Goal: Transaction & Acquisition: Book appointment/travel/reservation

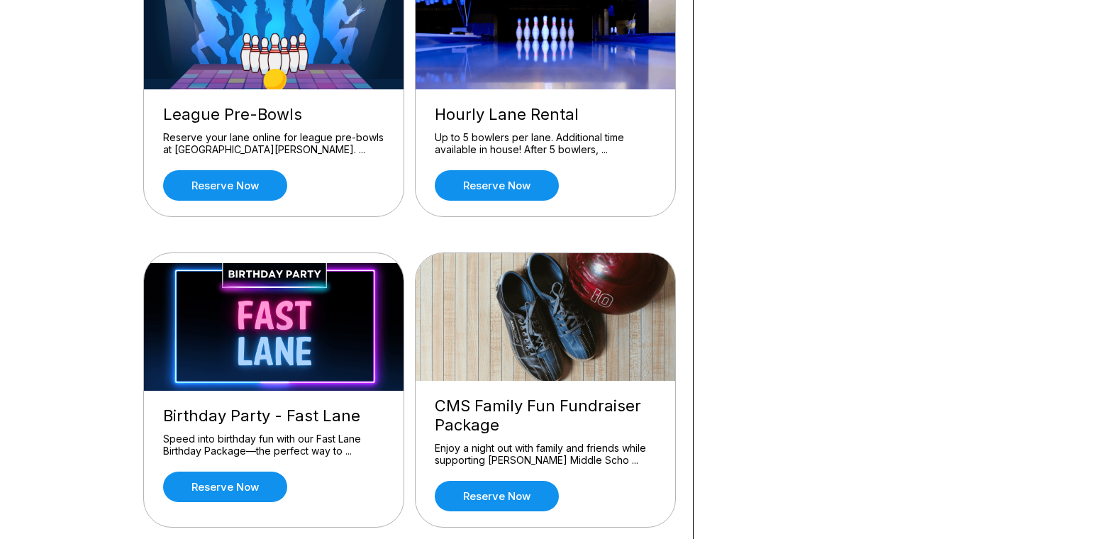
scroll to position [803, 0]
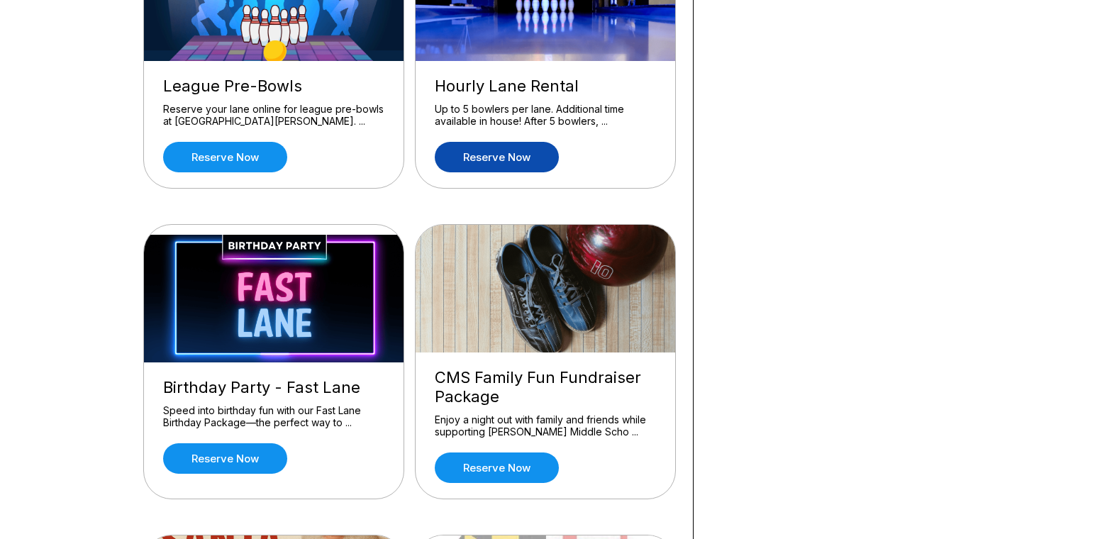
click at [496, 158] on link "Reserve now" at bounding box center [497, 157] width 124 height 30
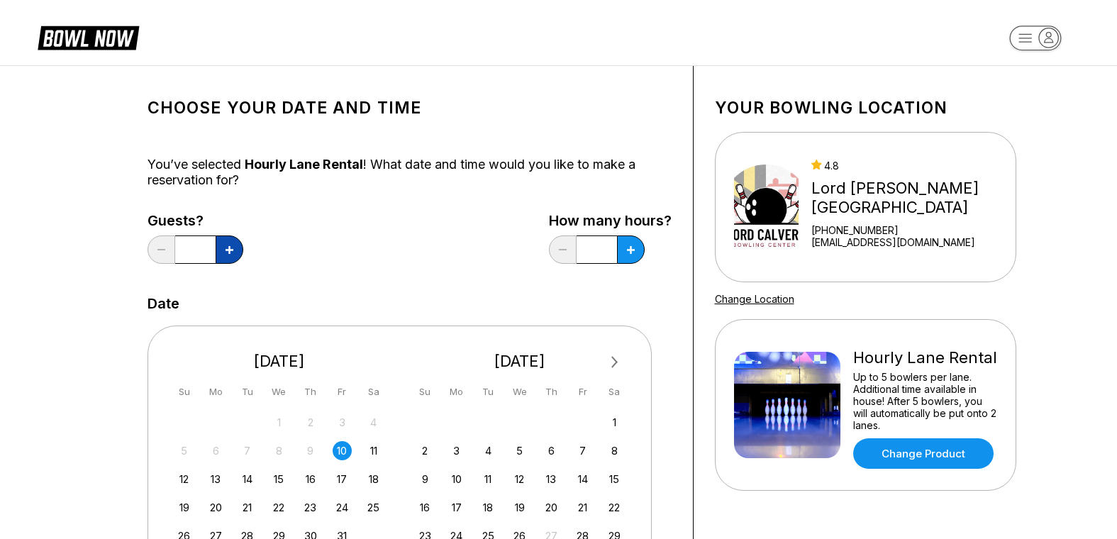
click at [222, 250] on button at bounding box center [230, 249] width 28 height 28
type input "*"
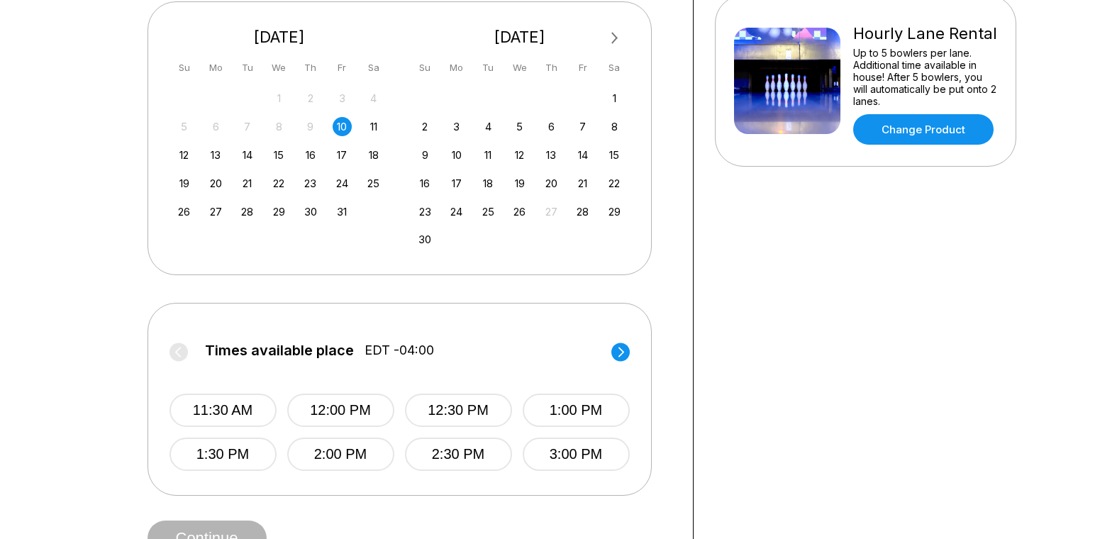
scroll to position [330, 0]
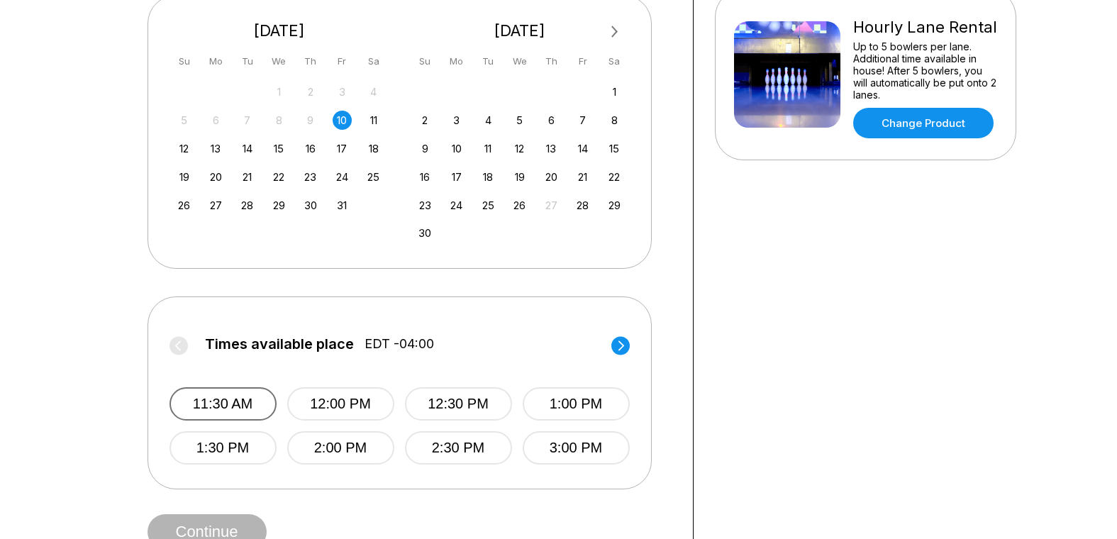
click at [243, 402] on button "11:30 AM" at bounding box center [222, 403] width 107 height 33
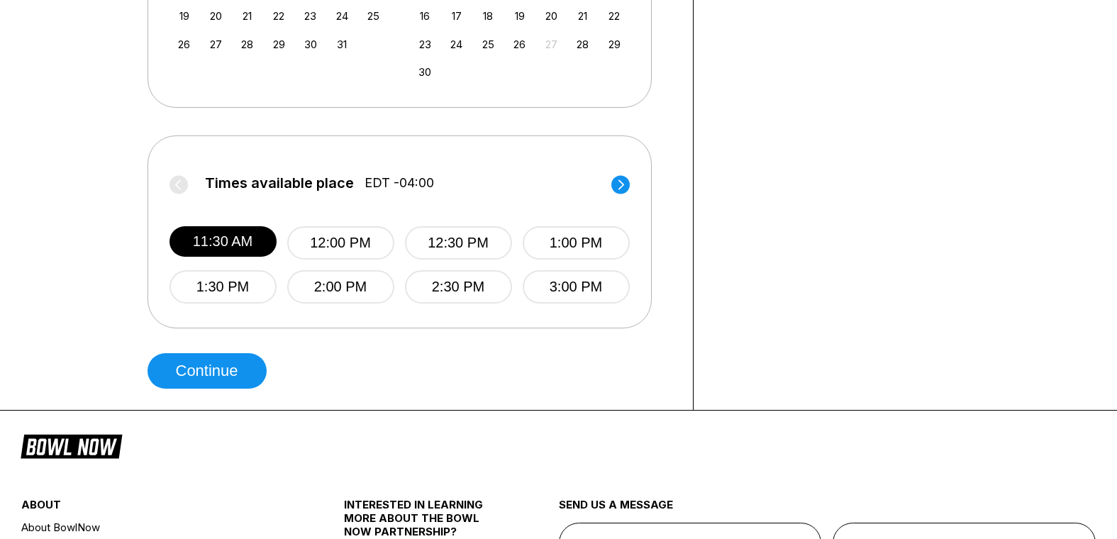
scroll to position [501, 0]
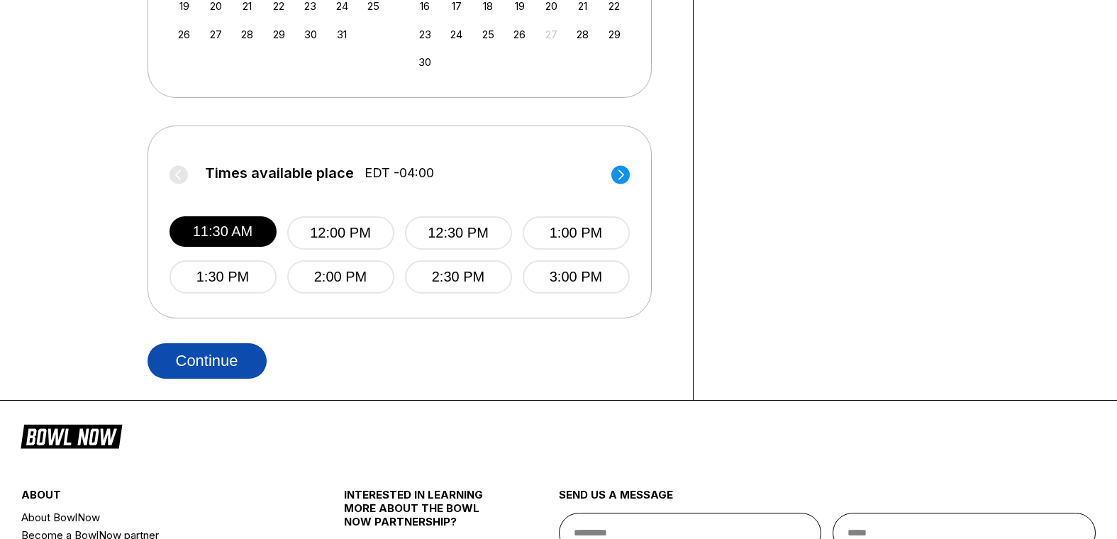
click at [207, 362] on button "Continue" at bounding box center [206, 360] width 119 height 35
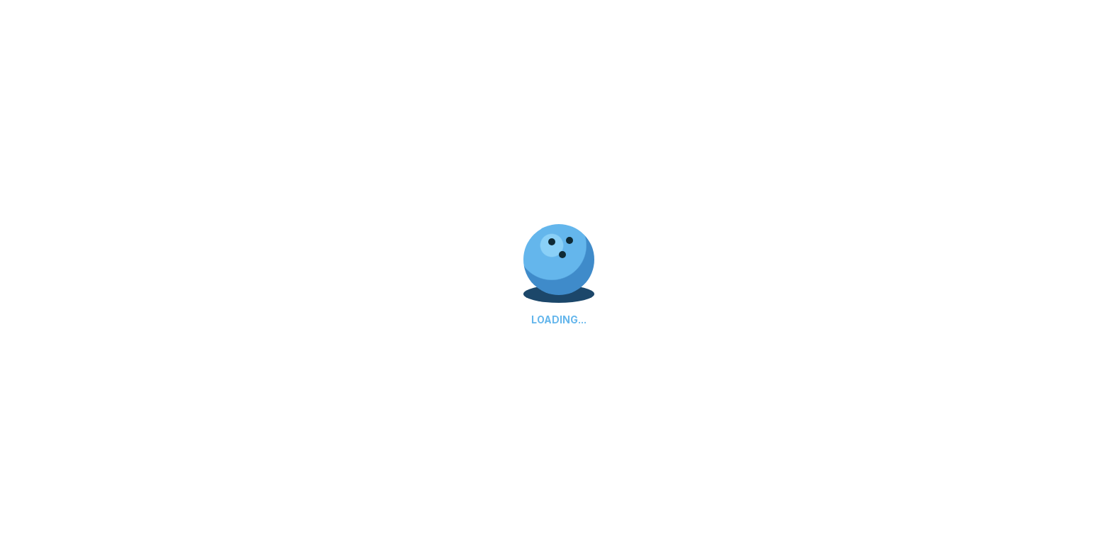
select select "**"
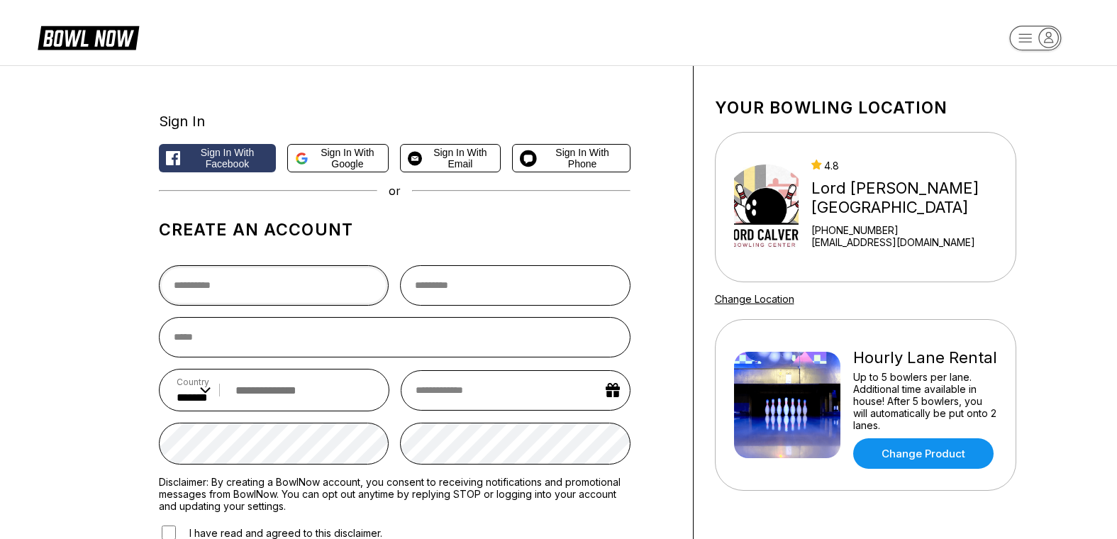
click at [221, 286] on input "text" at bounding box center [274, 285] width 230 height 40
type input "*****"
type input "**********"
click at [264, 340] on input "email" at bounding box center [395, 337] width 472 height 40
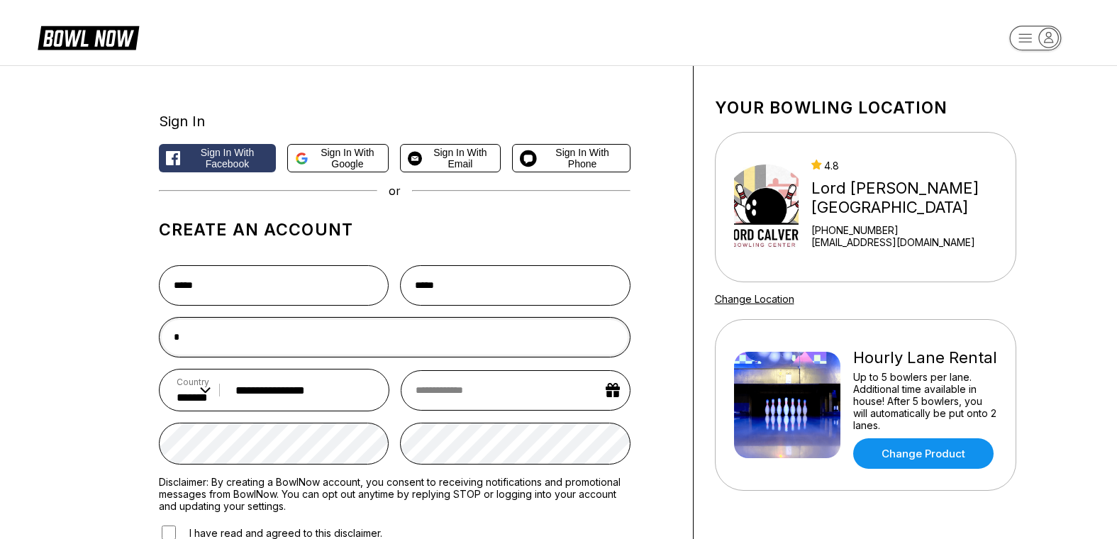
click at [264, 340] on input "*" at bounding box center [395, 337] width 472 height 40
type input "**********"
select select "*"
select select "****"
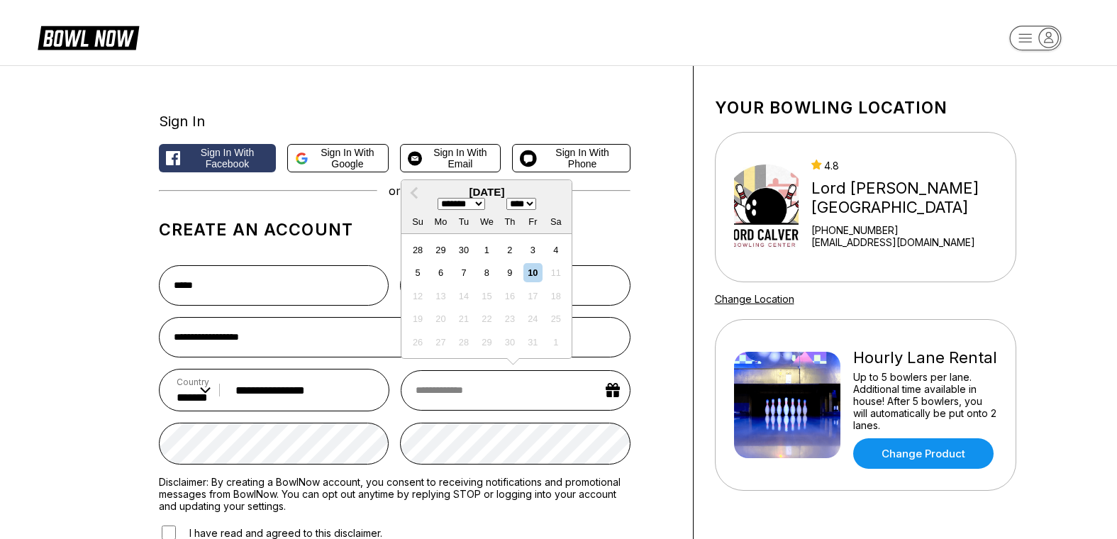
click at [460, 381] on input "text" at bounding box center [515, 390] width 229 height 40
click at [484, 207] on select "******* ******** ***** ***** *** **** **** ****** ********* ******* ******** **…" at bounding box center [461, 204] width 48 height 12
select select "**"
click at [437, 201] on select "******* ******** ***** ***** *** **** **** ****** ********* ******* ******** **…" at bounding box center [461, 204] width 48 height 12
click at [527, 400] on input "text" at bounding box center [515, 390] width 229 height 40
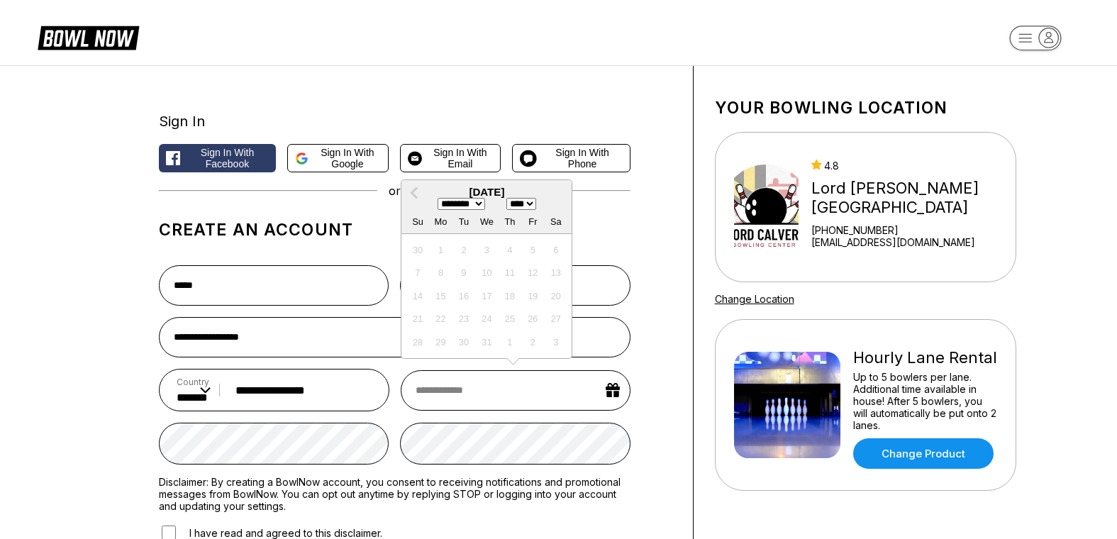
click at [460, 323] on div "23" at bounding box center [463, 318] width 19 height 19
click at [618, 398] on input "text" at bounding box center [515, 390] width 229 height 40
click at [585, 398] on input "text" at bounding box center [515, 390] width 229 height 40
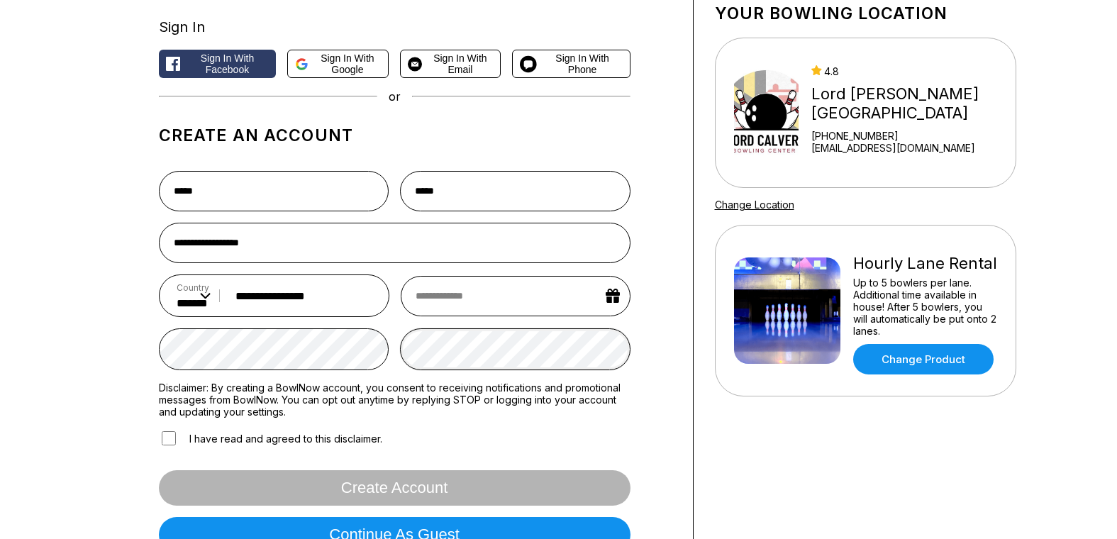
scroll to position [161, 0]
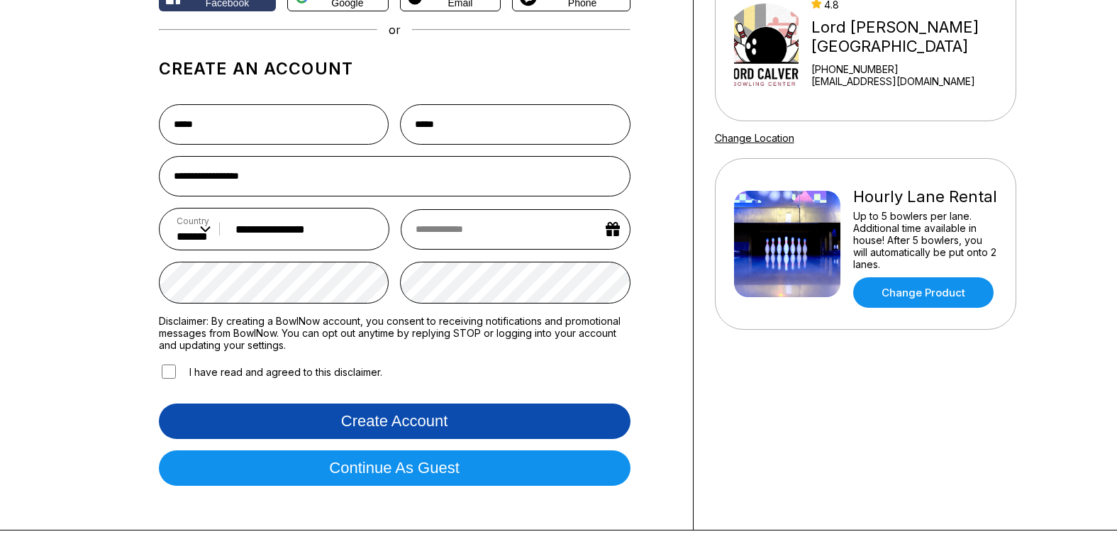
click at [362, 424] on button "Create account" at bounding box center [395, 420] width 472 height 35
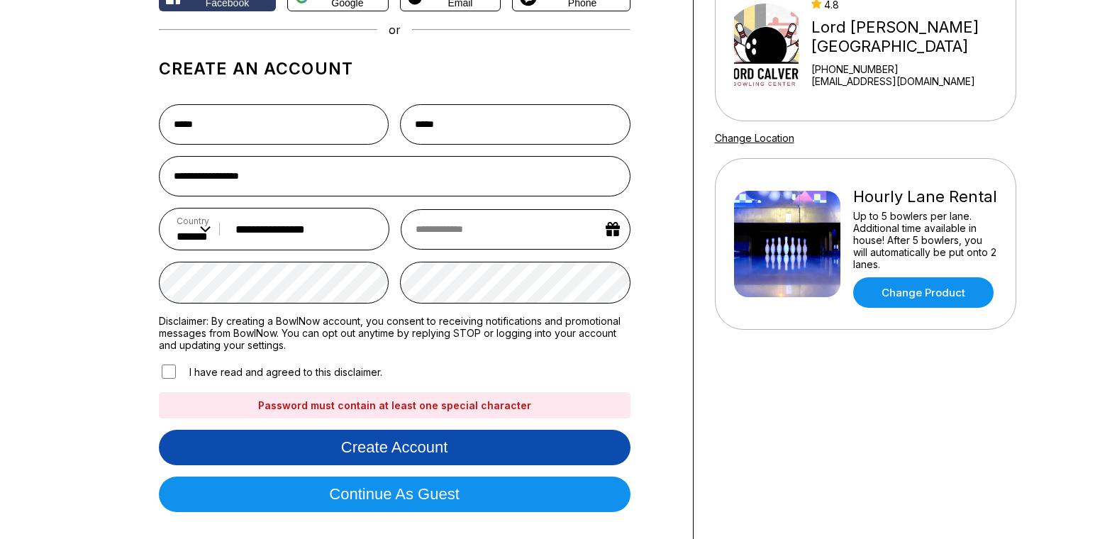
click at [405, 447] on button "Create account" at bounding box center [395, 447] width 472 height 35
click at [425, 447] on button "Create account" at bounding box center [395, 447] width 472 height 35
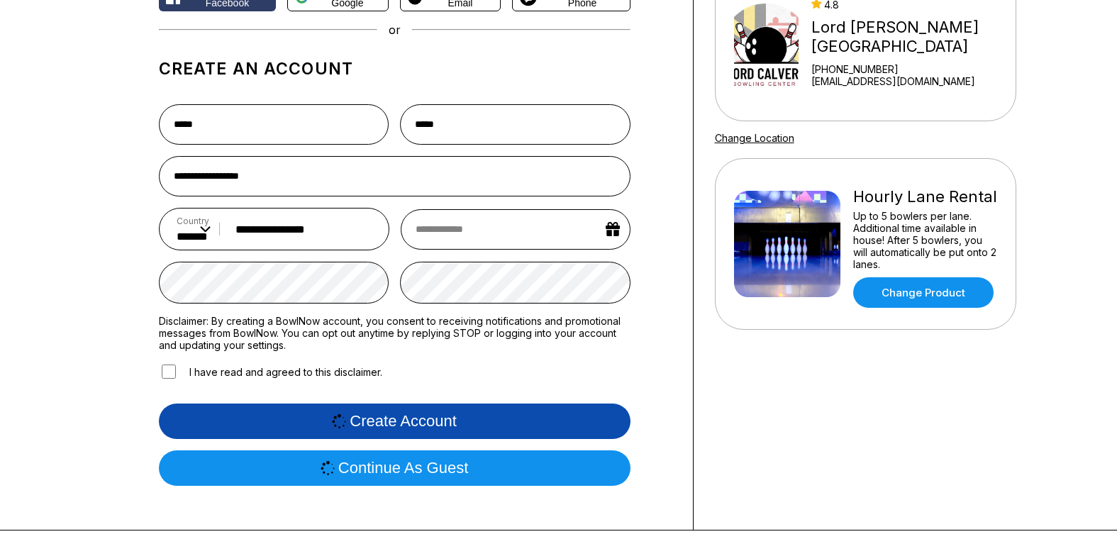
scroll to position [0, 0]
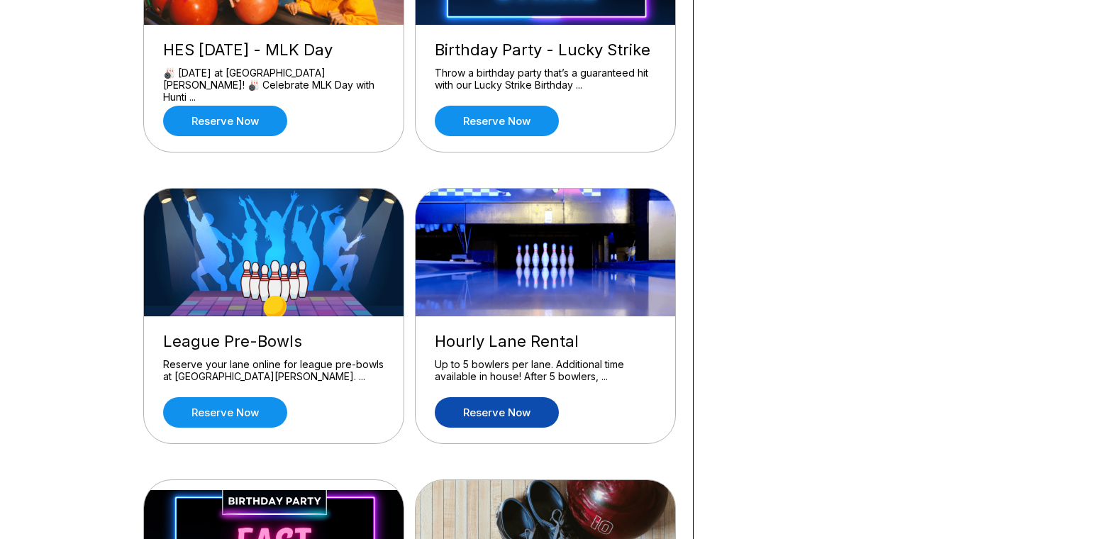
scroll to position [671, 0]
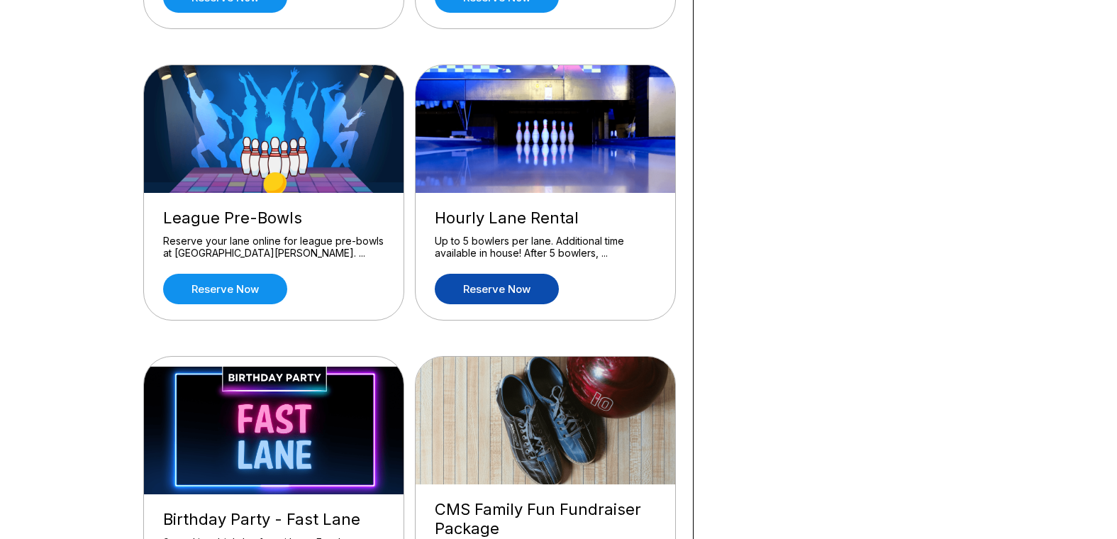
click at [491, 289] on link "Reserve now" at bounding box center [497, 289] width 124 height 30
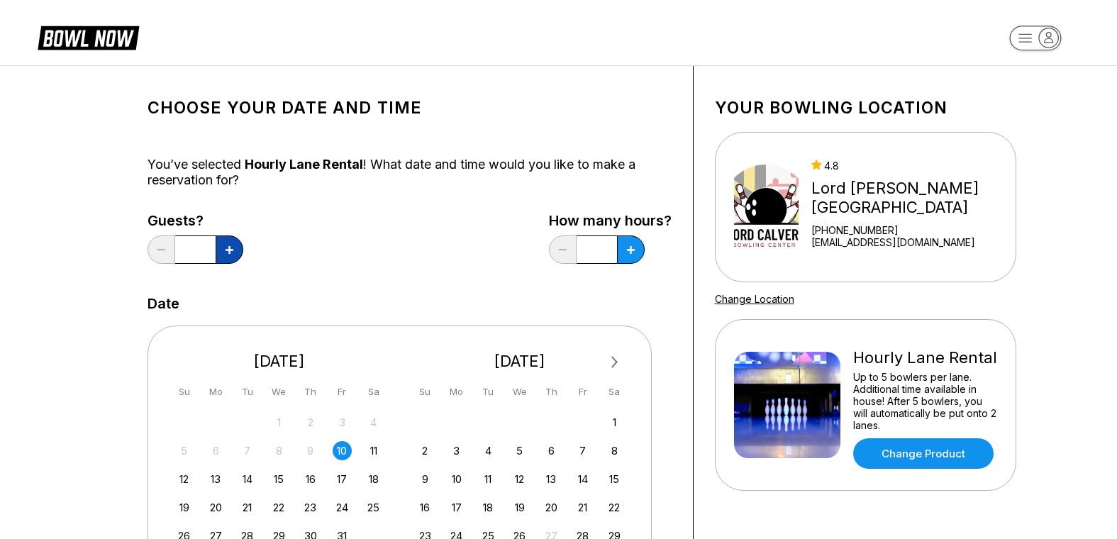
click at [231, 250] on icon at bounding box center [229, 250] width 8 height 8
type input "*"
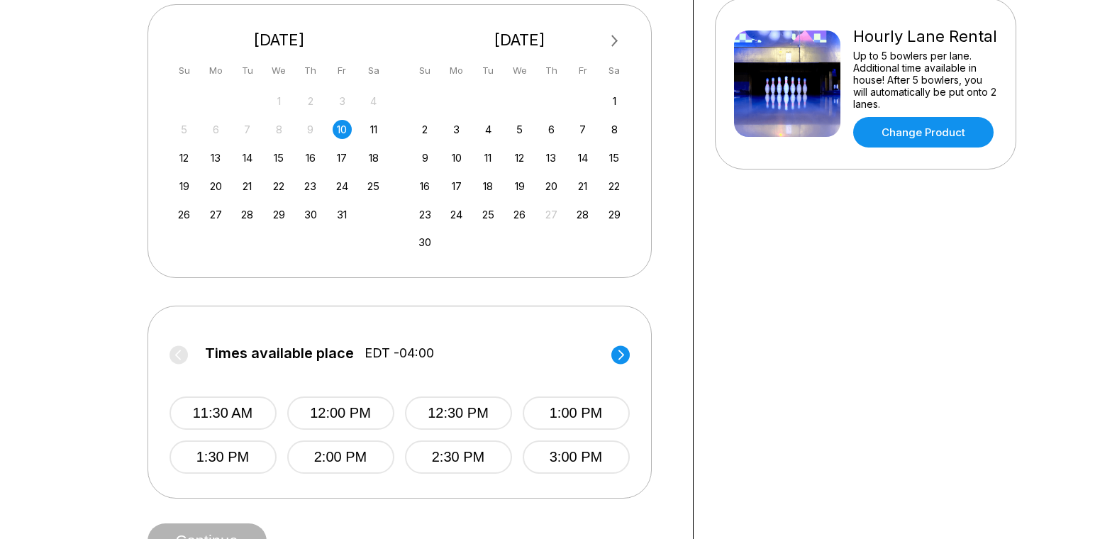
scroll to position [378, 0]
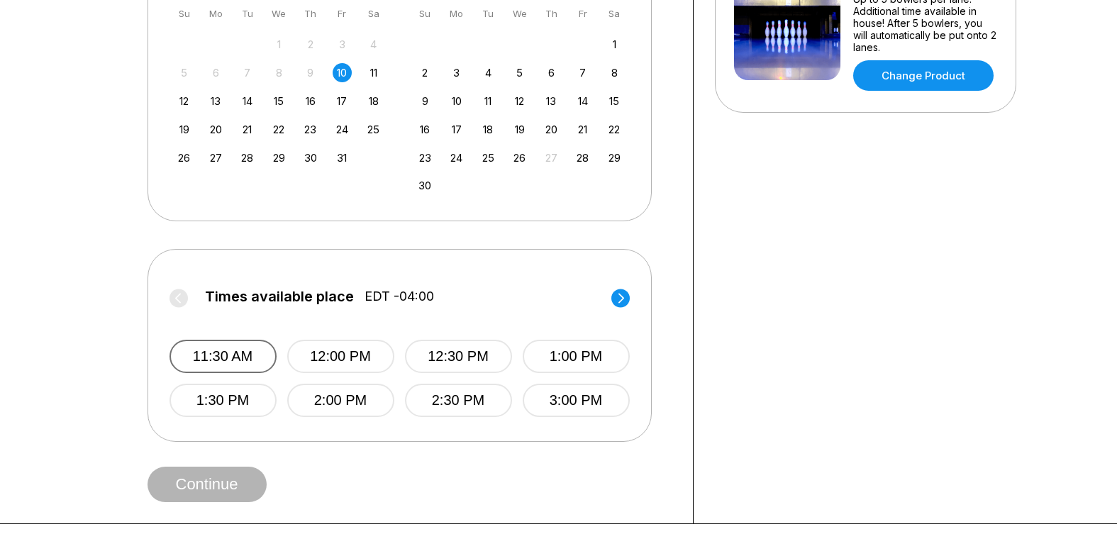
click at [239, 354] on button "11:30 AM" at bounding box center [222, 356] width 107 height 33
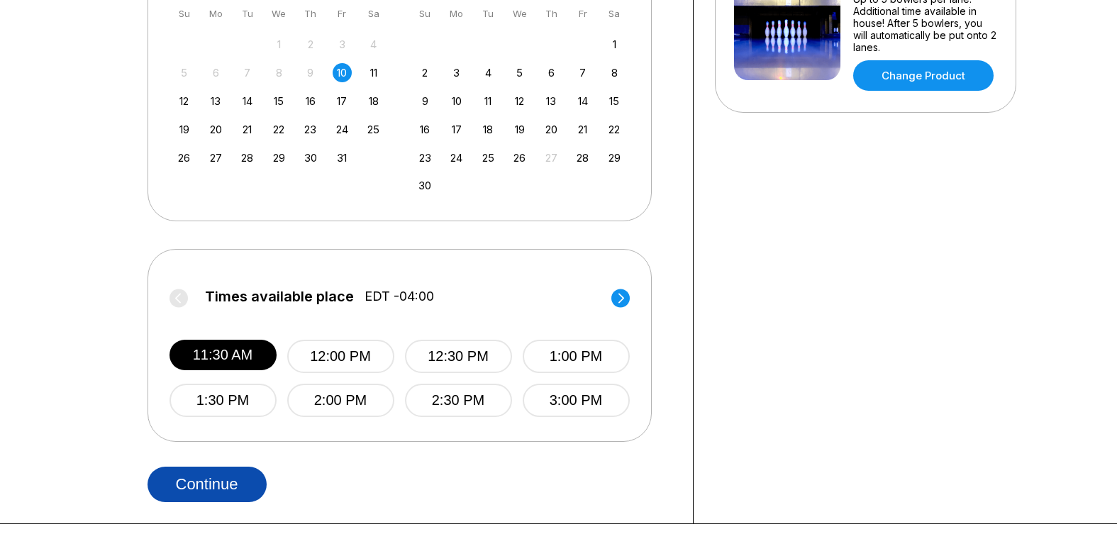
click at [208, 484] on button "Continue" at bounding box center [206, 484] width 119 height 35
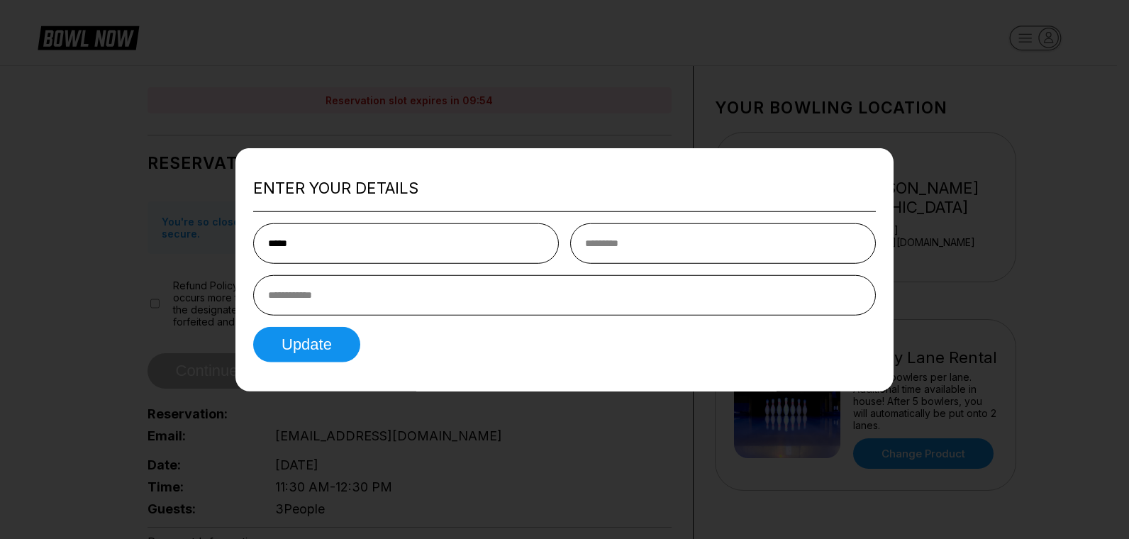
type input "*****"
click at [401, 301] on input "tel" at bounding box center [564, 294] width 623 height 40
type input "**********"
click at [317, 342] on button "Update" at bounding box center [306, 343] width 107 height 35
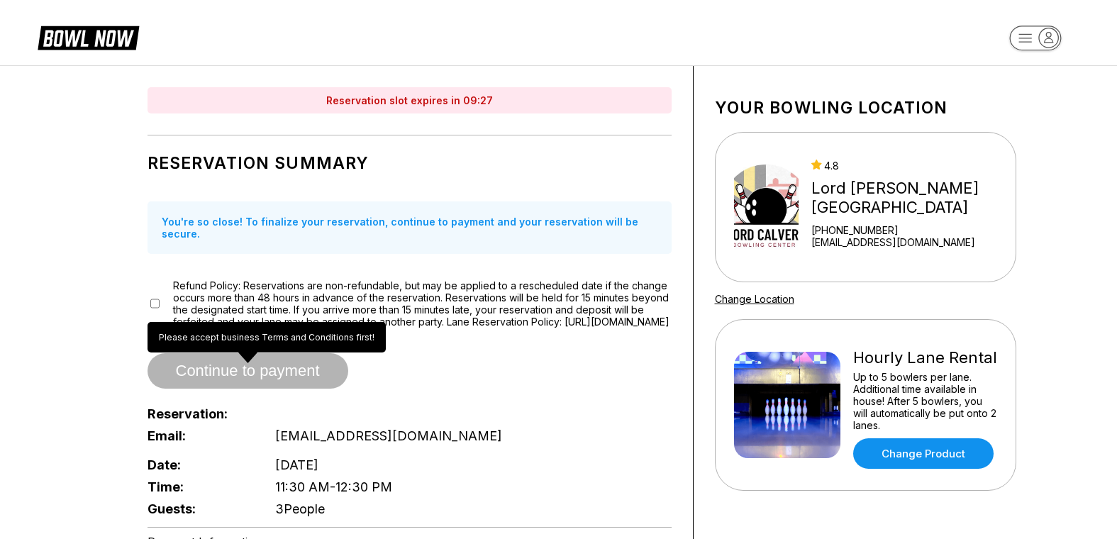
click at [246, 371] on span "Continue to payment" at bounding box center [247, 371] width 201 height 14
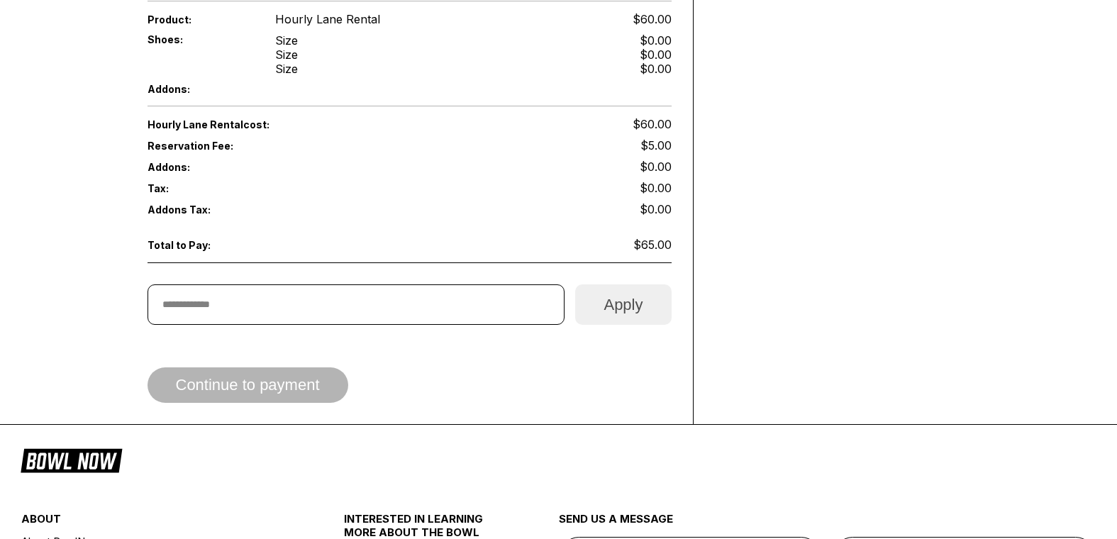
scroll to position [662, 0]
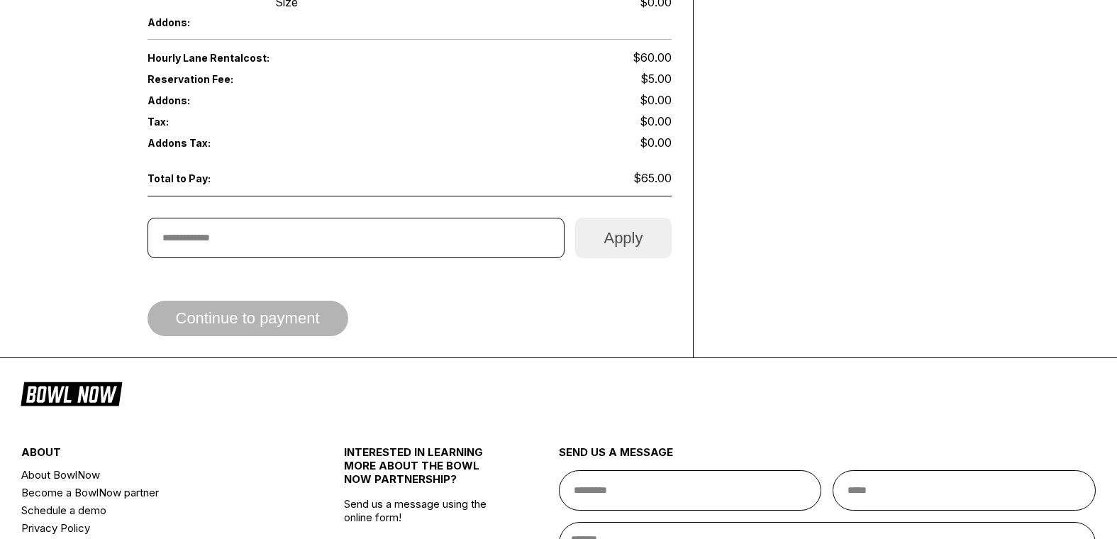
click at [289, 325] on span "Continue to payment" at bounding box center [247, 319] width 201 height 14
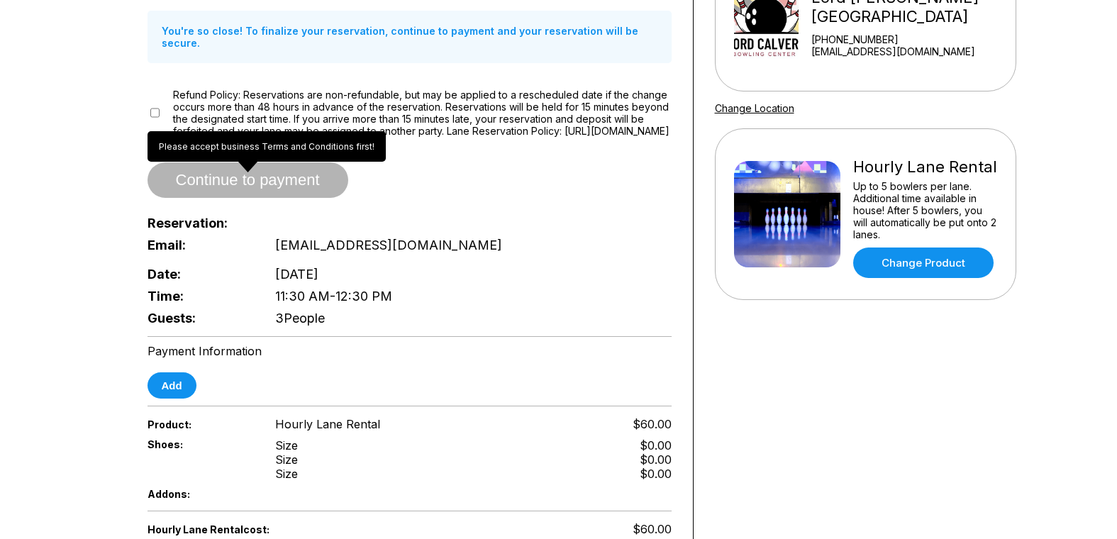
click at [238, 184] on span "Continue to payment" at bounding box center [247, 181] width 201 height 14
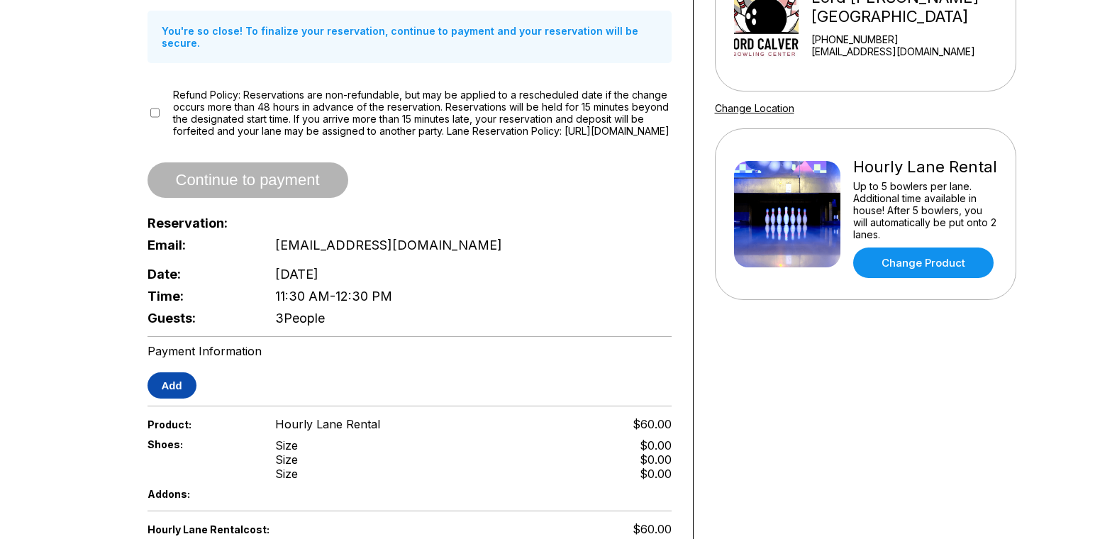
click at [169, 383] on button "Add" at bounding box center [171, 385] width 49 height 26
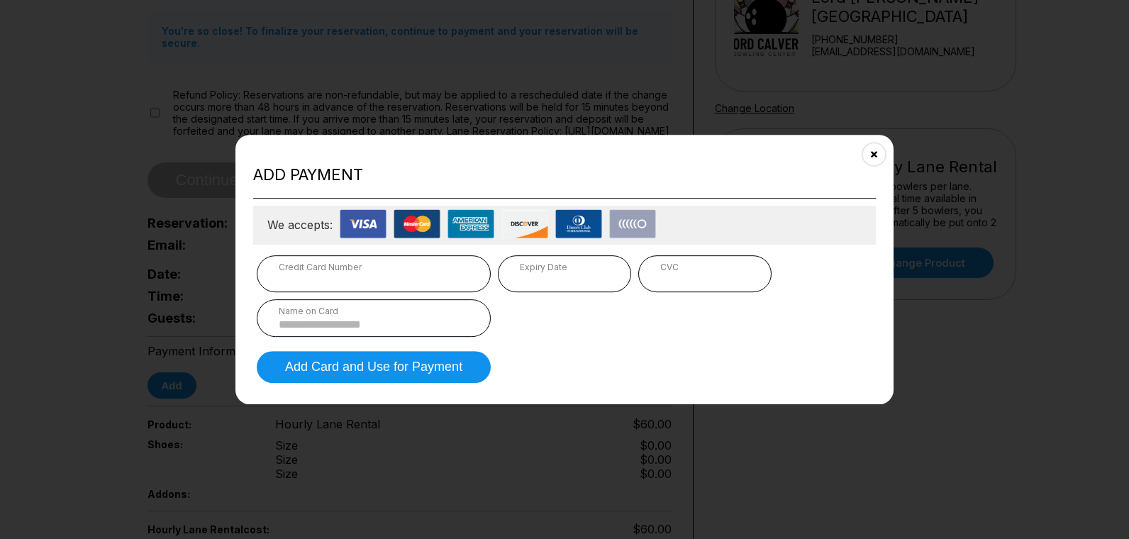
click at [556, 270] on div "Expiry Date" at bounding box center [564, 267] width 89 height 11
click at [427, 325] on input at bounding box center [374, 324] width 190 height 12
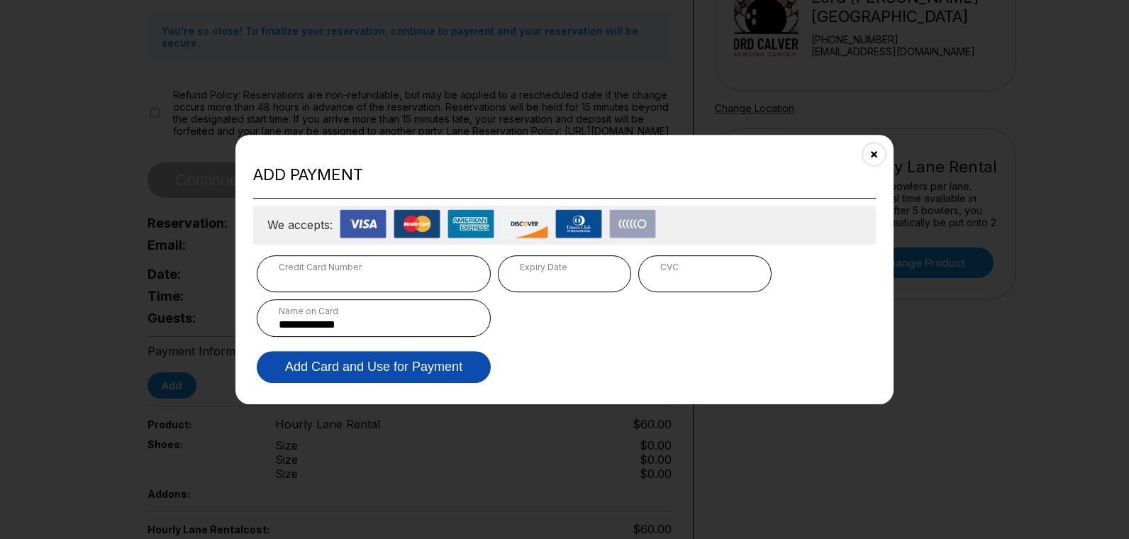
type input "**********"
click at [423, 370] on button "Add Card and Use for Payment" at bounding box center [374, 367] width 234 height 32
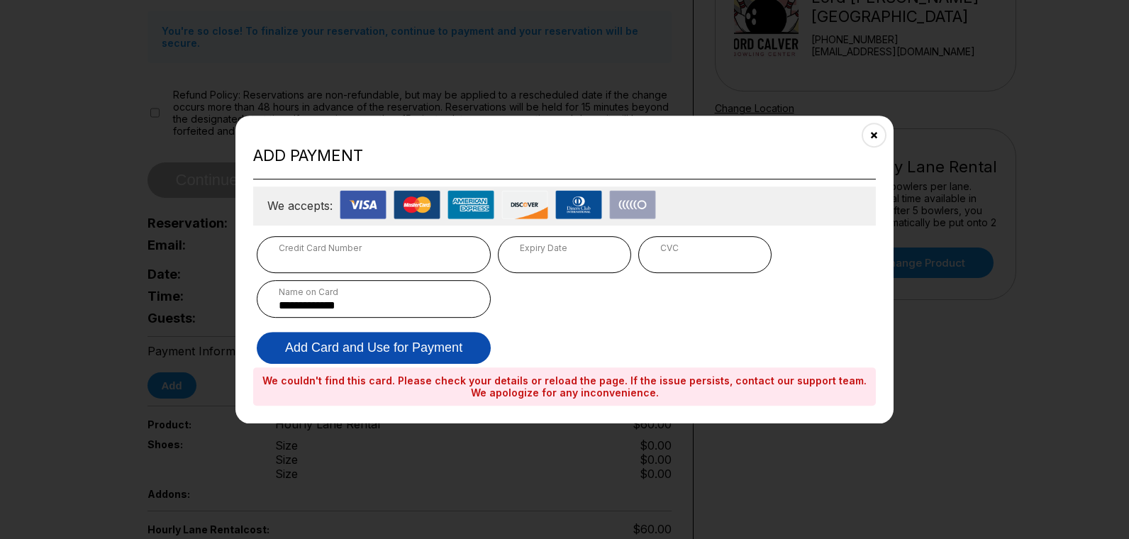
click at [396, 343] on button "Add Card and Use for Payment" at bounding box center [374, 348] width 234 height 32
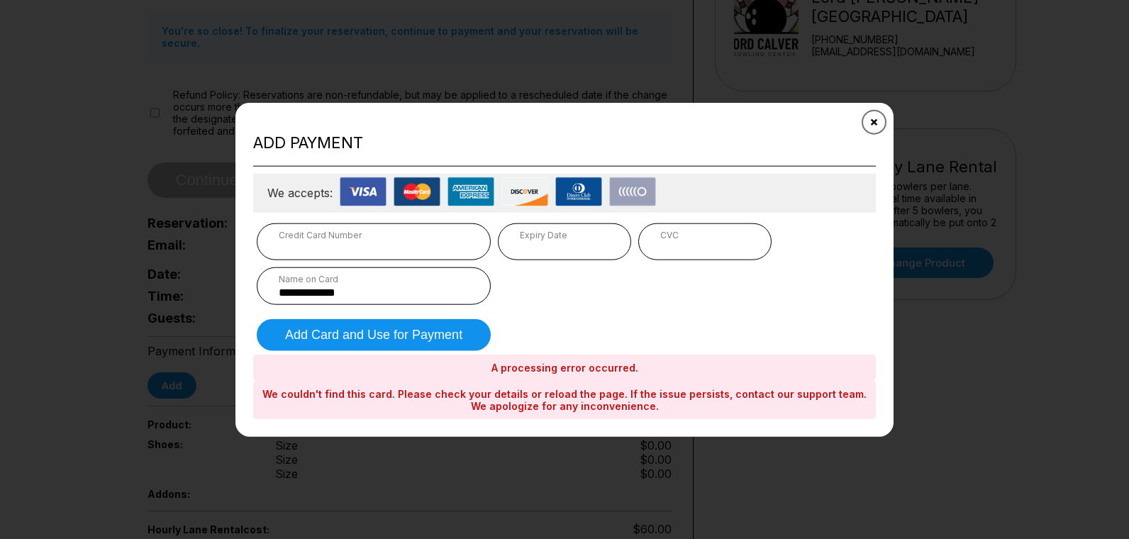
click at [871, 116] on button "Close" at bounding box center [874, 121] width 35 height 35
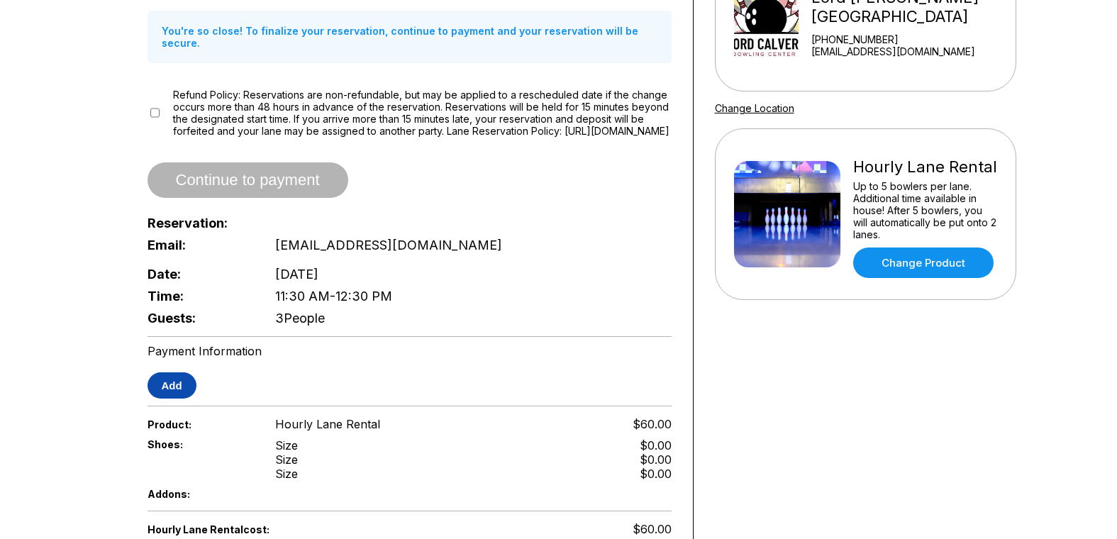
click at [169, 387] on button "Add" at bounding box center [171, 385] width 49 height 26
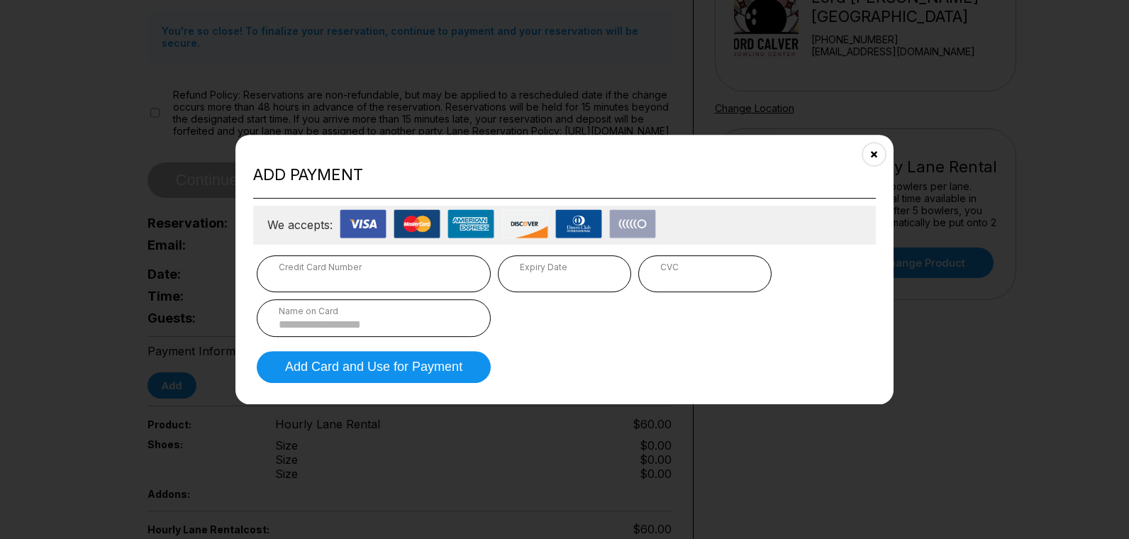
click at [426, 325] on input at bounding box center [374, 324] width 190 height 12
click at [426, 325] on input "*" at bounding box center [374, 324] width 190 height 12
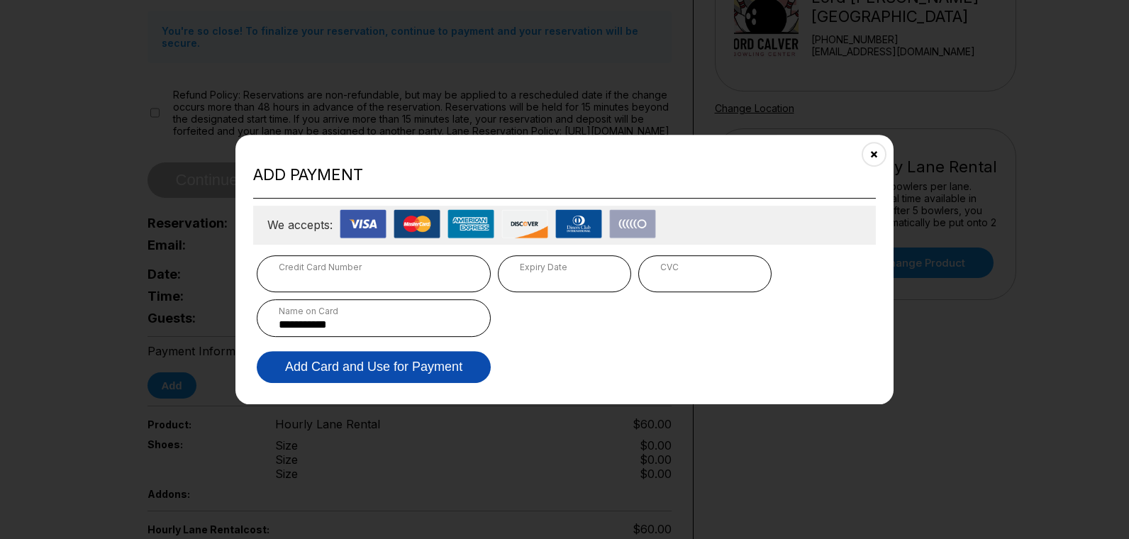
type input "**********"
click at [416, 365] on button "Add Card and Use for Payment" at bounding box center [374, 367] width 234 height 32
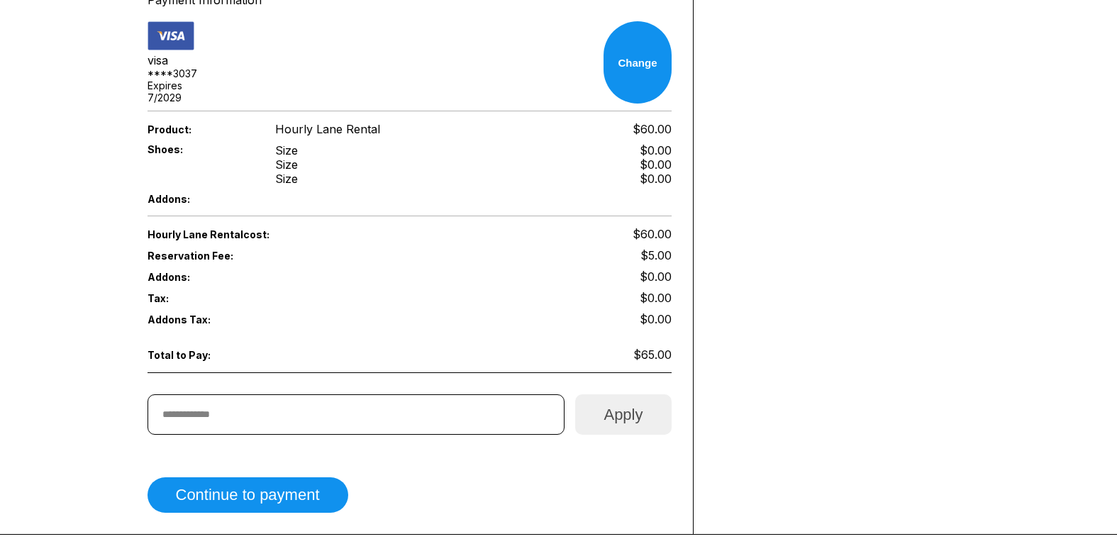
scroll to position [550, 0]
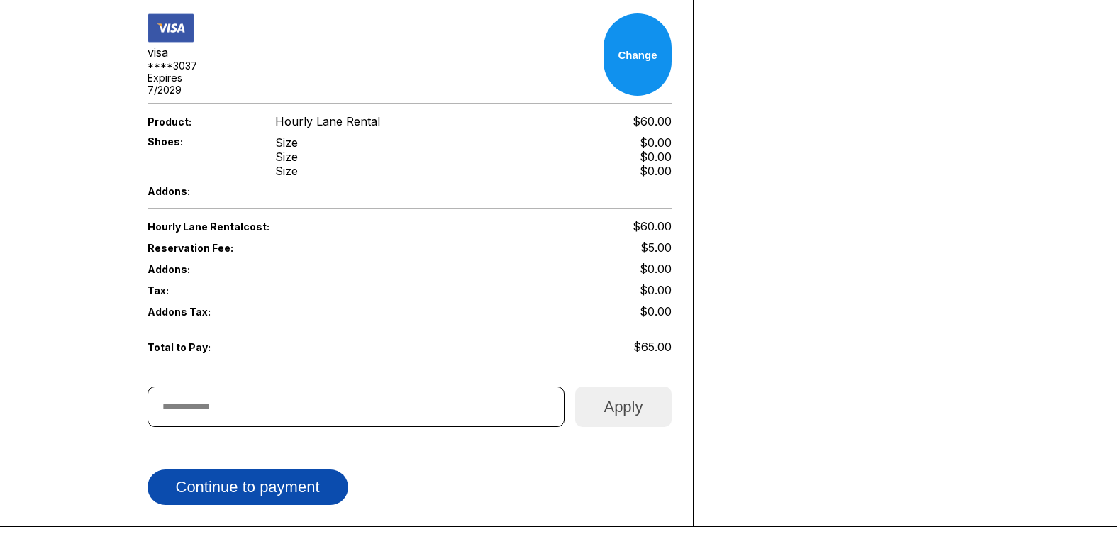
click at [272, 469] on button "Continue to payment" at bounding box center [247, 486] width 201 height 35
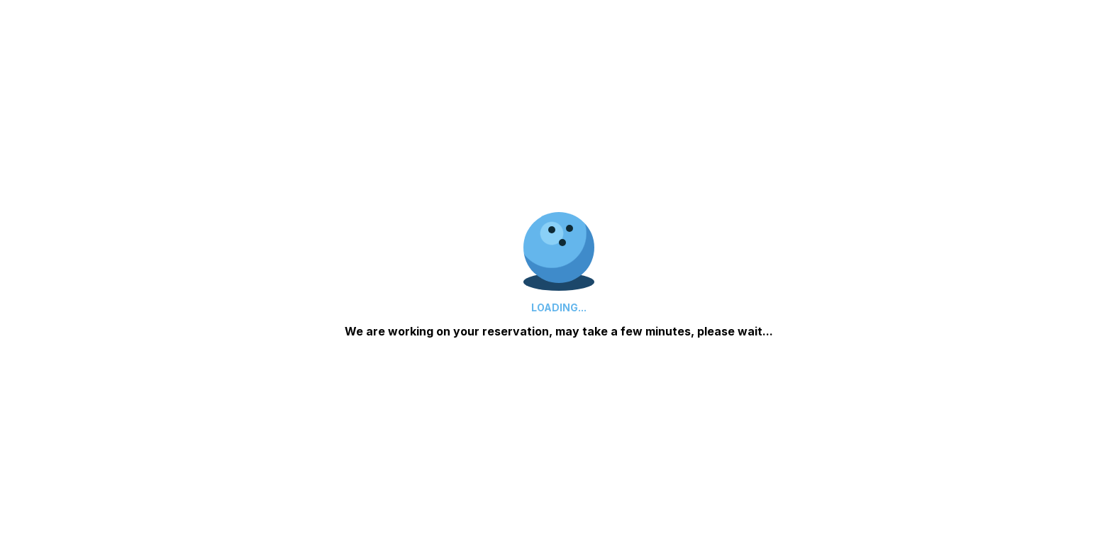
scroll to position [333, 0]
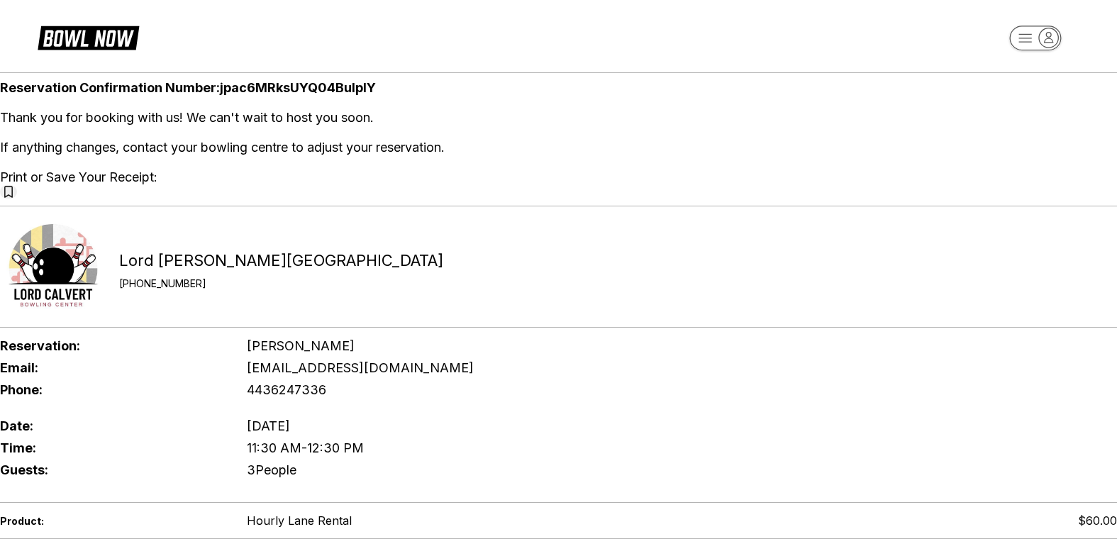
click at [12, 197] on icon at bounding box center [8, 191] width 8 height 11
